Goal: Task Accomplishment & Management: Use online tool/utility

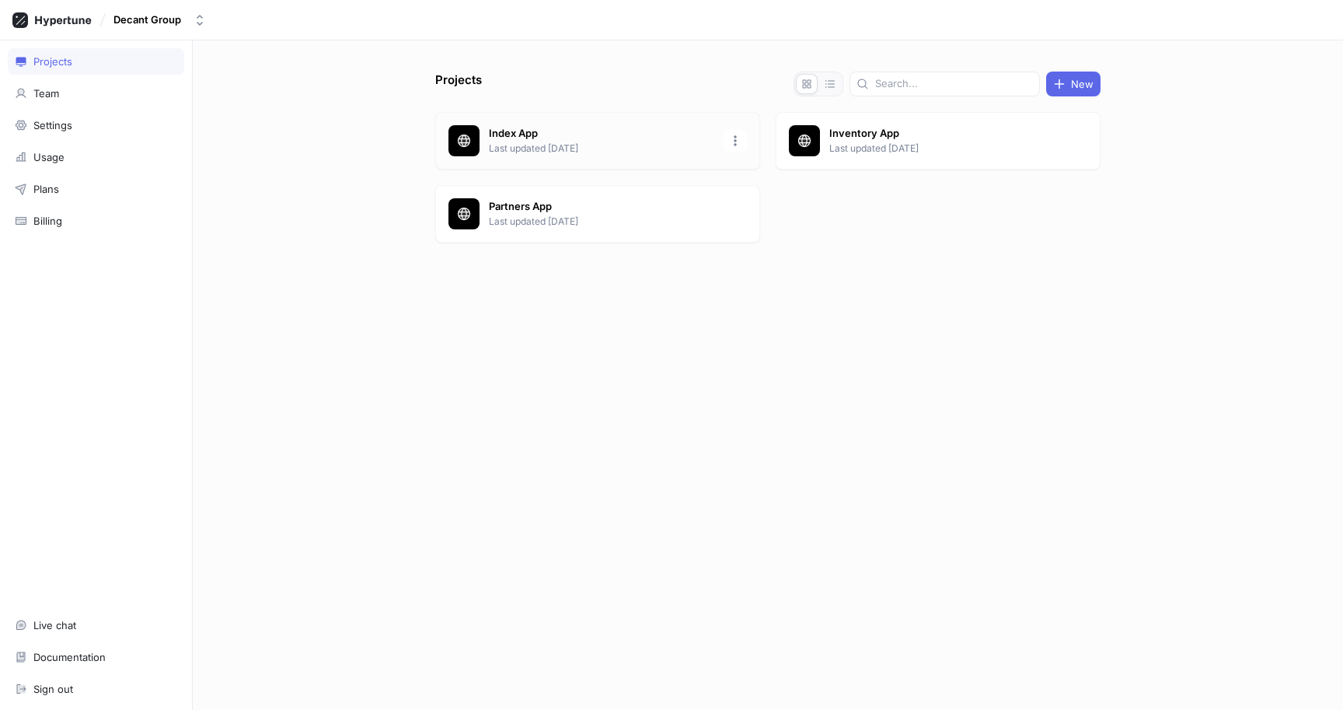
click at [546, 138] on p "Index App" at bounding box center [601, 134] width 225 height 16
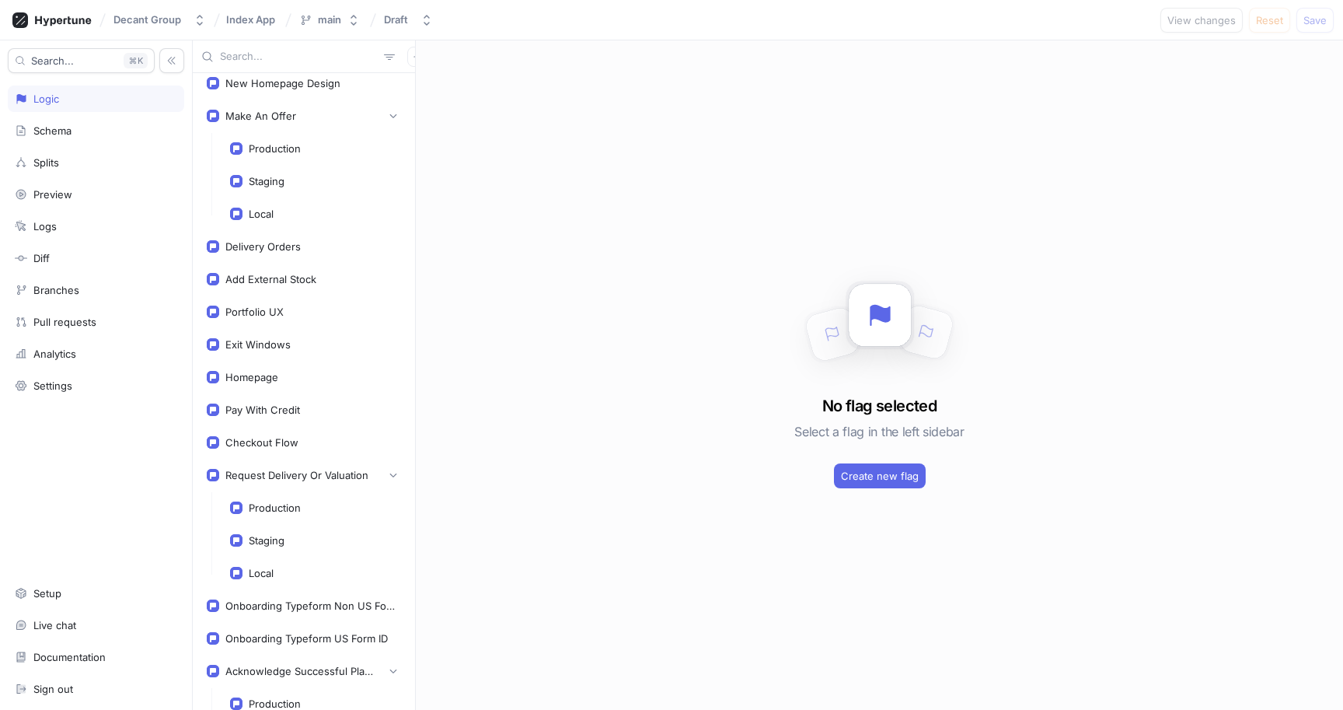
scroll to position [470, 0]
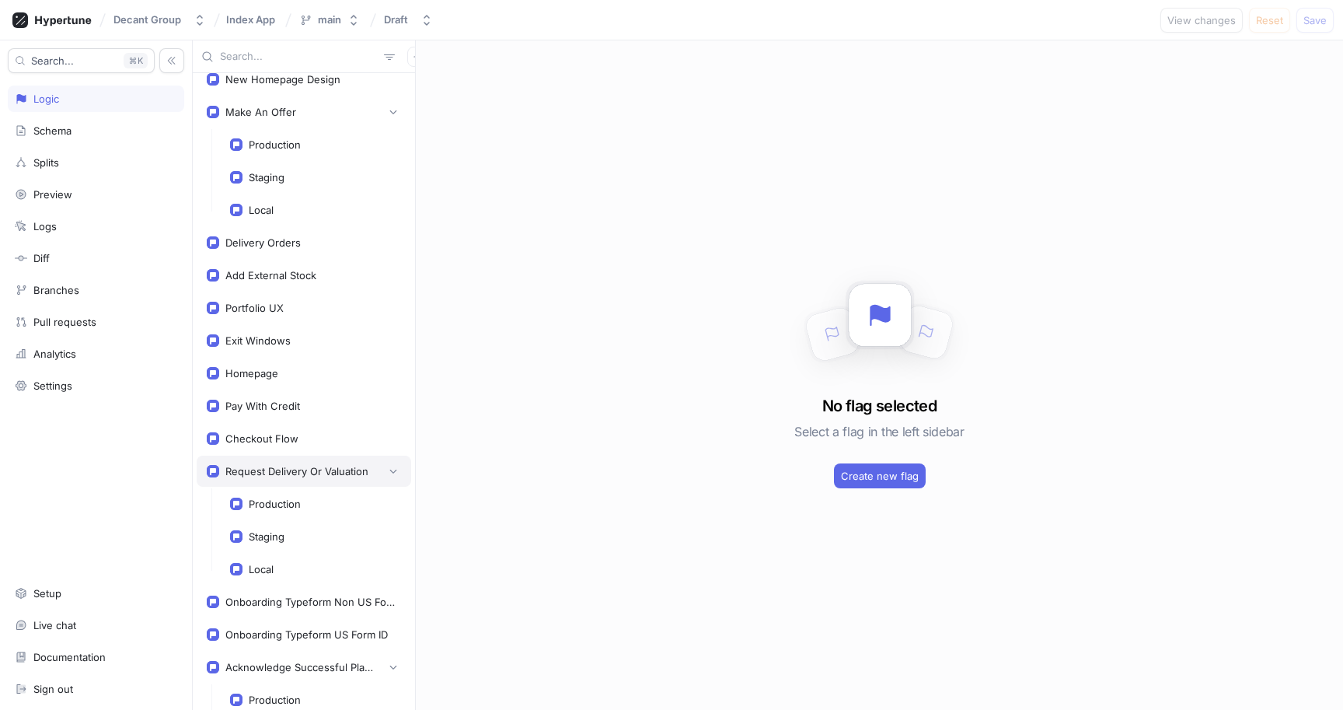
click at [286, 476] on div "Request Delivery Or Valuation" at bounding box center [296, 471] width 143 height 12
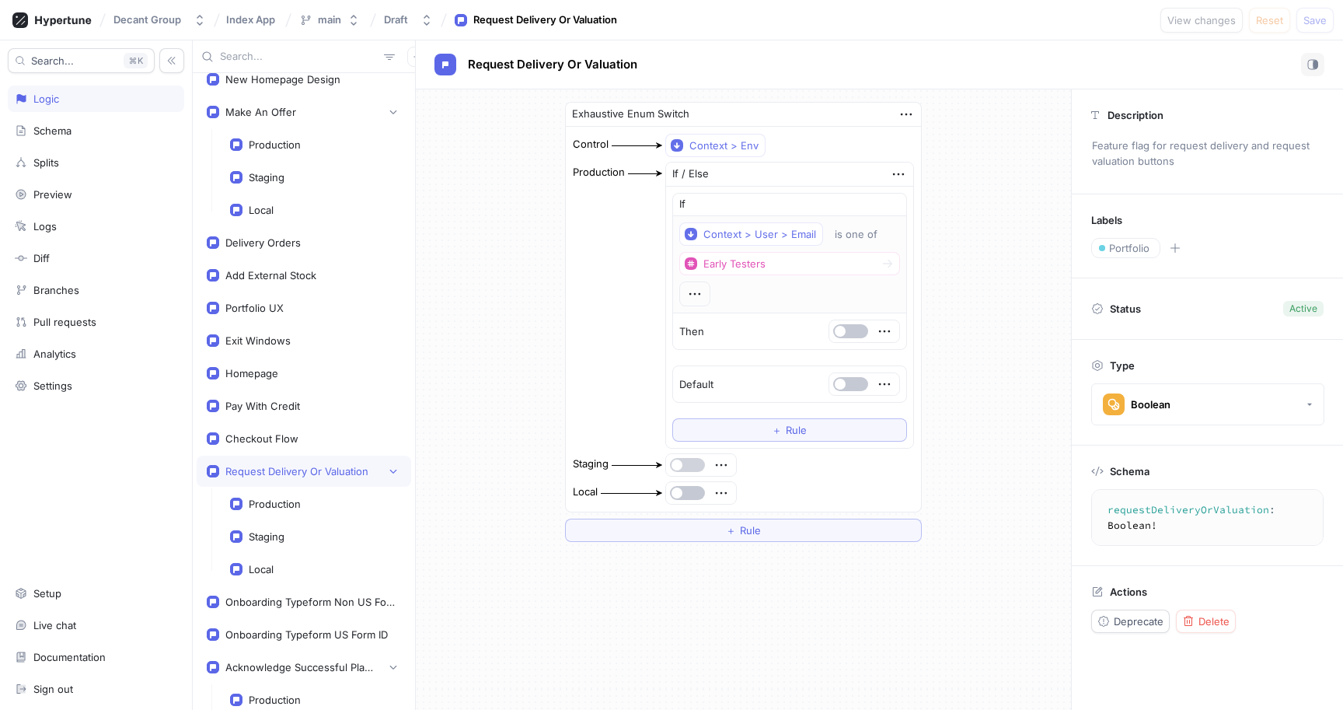
click at [690, 467] on button "button" at bounding box center [687, 465] width 35 height 14
click at [1315, 22] on span "Save" at bounding box center [1315, 20] width 23 height 9
click at [684, 463] on button "button" at bounding box center [687, 465] width 35 height 14
click at [687, 492] on button "button" at bounding box center [687, 493] width 35 height 14
click at [698, 458] on div at bounding box center [687, 465] width 37 height 14
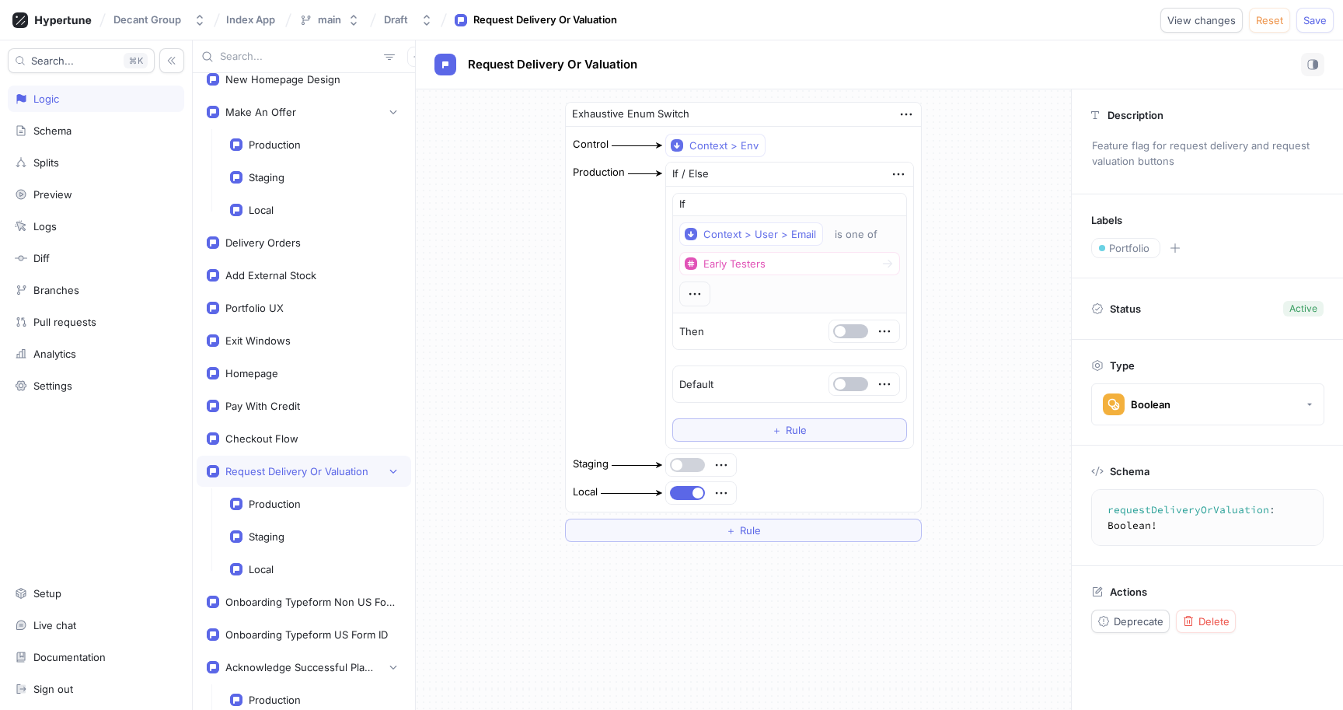
click at [683, 466] on button "button" at bounding box center [687, 465] width 35 height 14
click at [688, 473] on div at bounding box center [701, 465] width 70 height 22
click at [688, 465] on button "button" at bounding box center [687, 465] width 35 height 14
click at [688, 494] on button "button" at bounding box center [687, 493] width 35 height 14
click at [1319, 9] on button "Save" at bounding box center [1315, 20] width 37 height 25
